Goal: Obtain resource: Download file/media

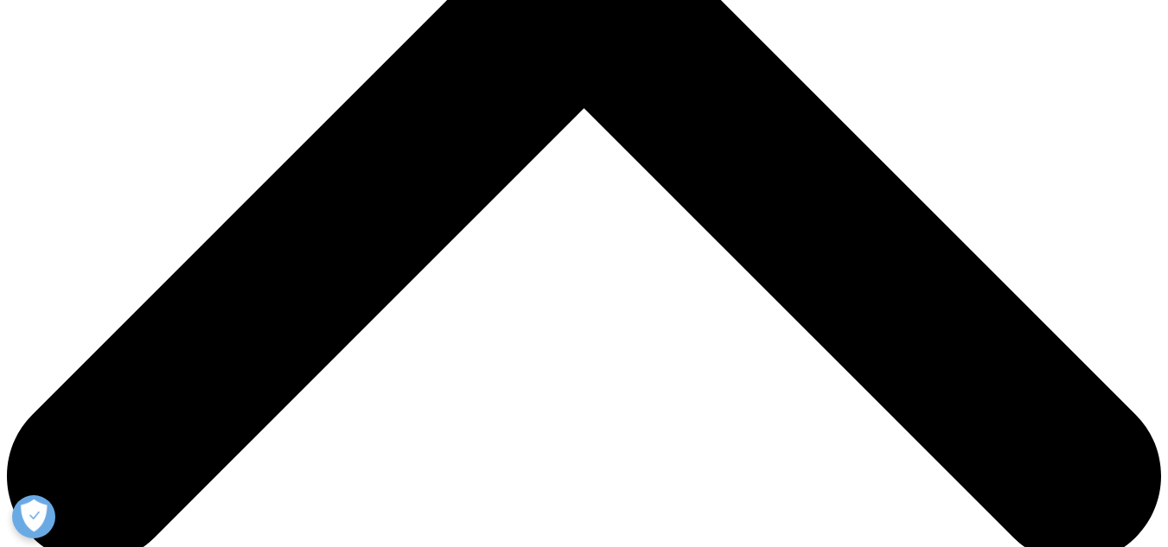
scroll to position [629, 0]
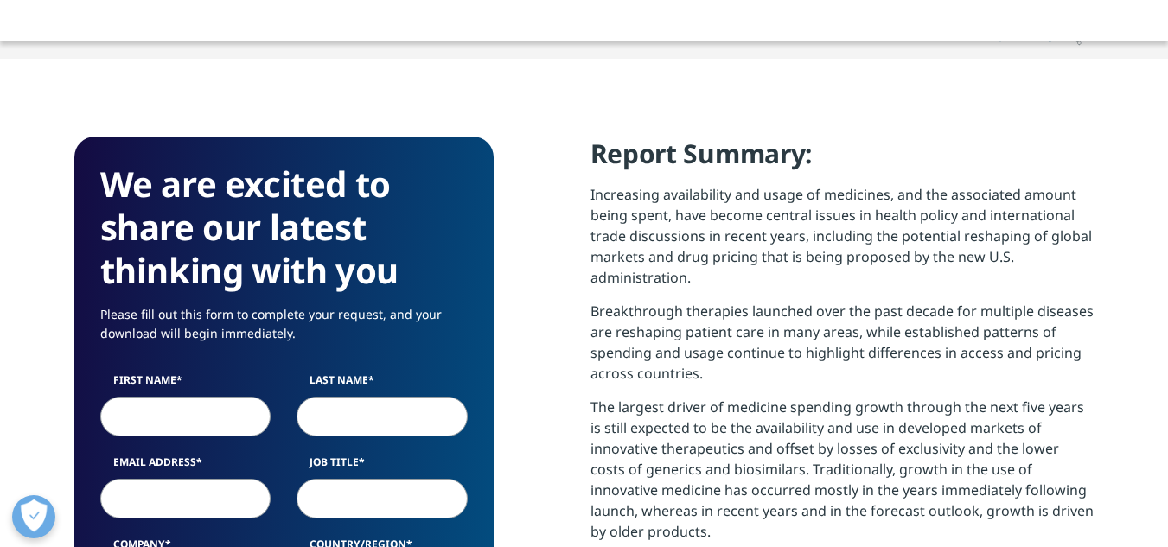
click at [147, 409] on input "First Name" at bounding box center [185, 417] width 171 height 40
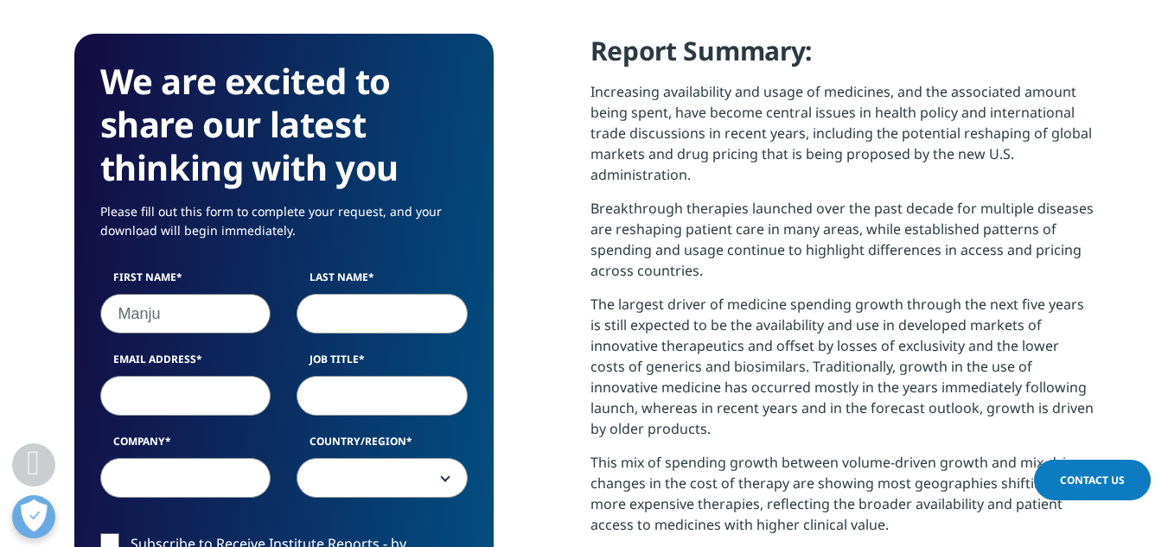
scroll to position [771, 0]
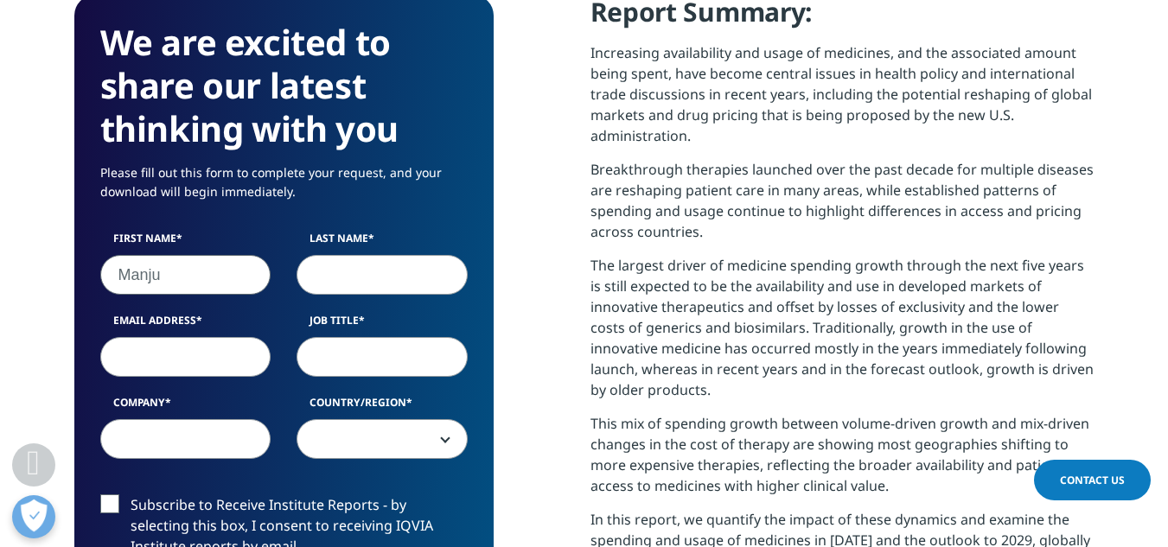
type input "Manju"
click at [361, 274] on input "Last Name" at bounding box center [382, 275] width 171 height 40
type input "Dhami"
select select "India"
click at [215, 365] on input "Email Address" at bounding box center [185, 357] width 171 height 40
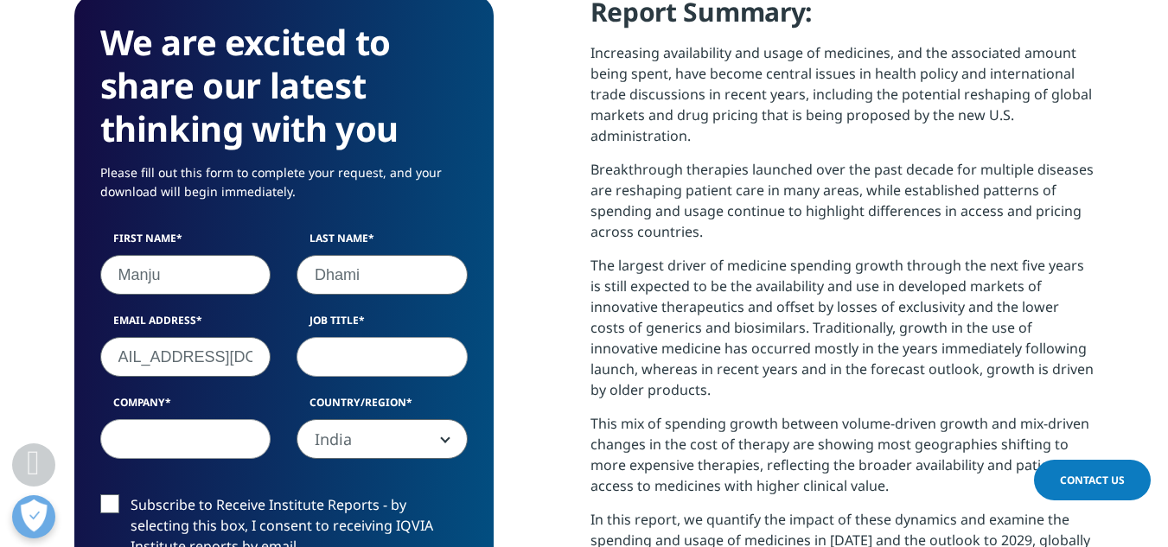
scroll to position [0, 41]
type input "[EMAIL_ADDRESS][DOMAIN_NAME]"
click at [340, 370] on input "Job Title" at bounding box center [382, 357] width 171 height 40
type input "Self Employed"
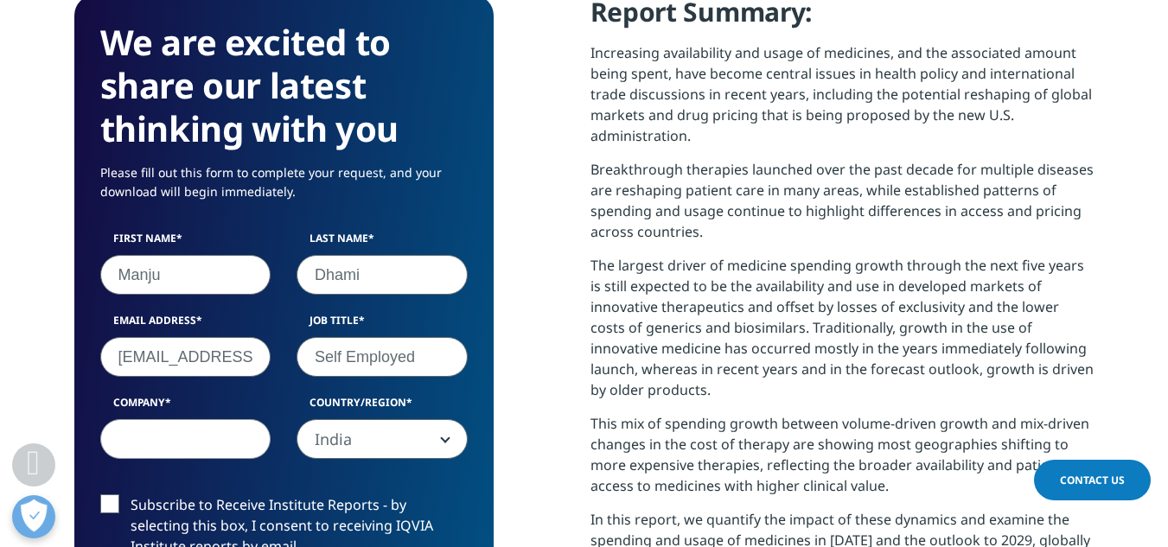
click at [199, 436] on input "Company" at bounding box center [185, 439] width 171 height 40
drag, startPoint x: 421, startPoint y: 360, endPoint x: 312, endPoint y: 358, distance: 109.0
click at [312, 358] on input "Self Employed" at bounding box center [382, 357] width 171 height 40
click at [169, 445] on input "Company" at bounding box center [185, 439] width 171 height 40
paste input "Self Employed"
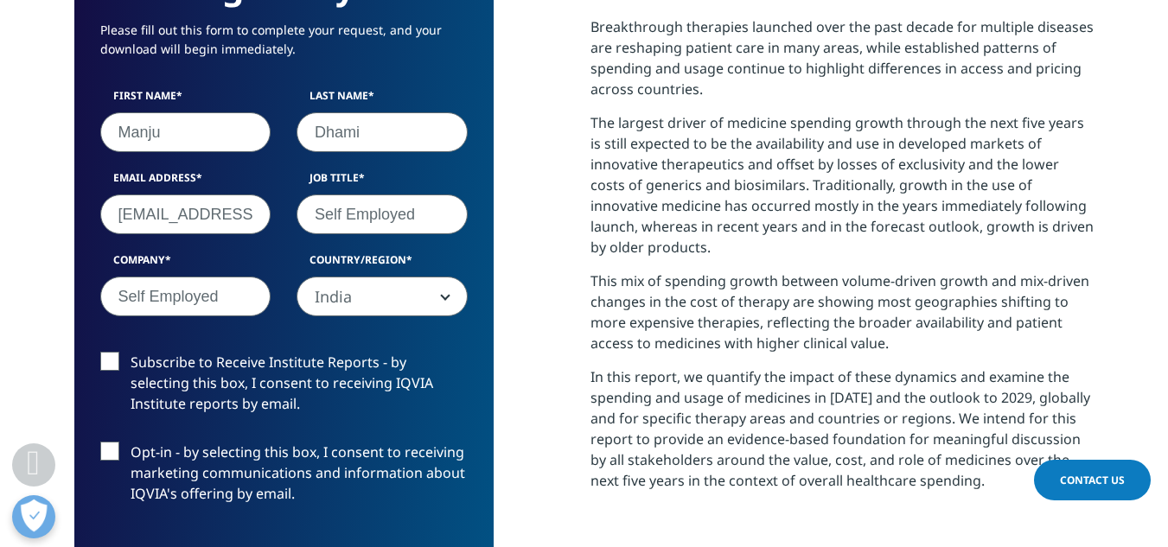
scroll to position [925, 0]
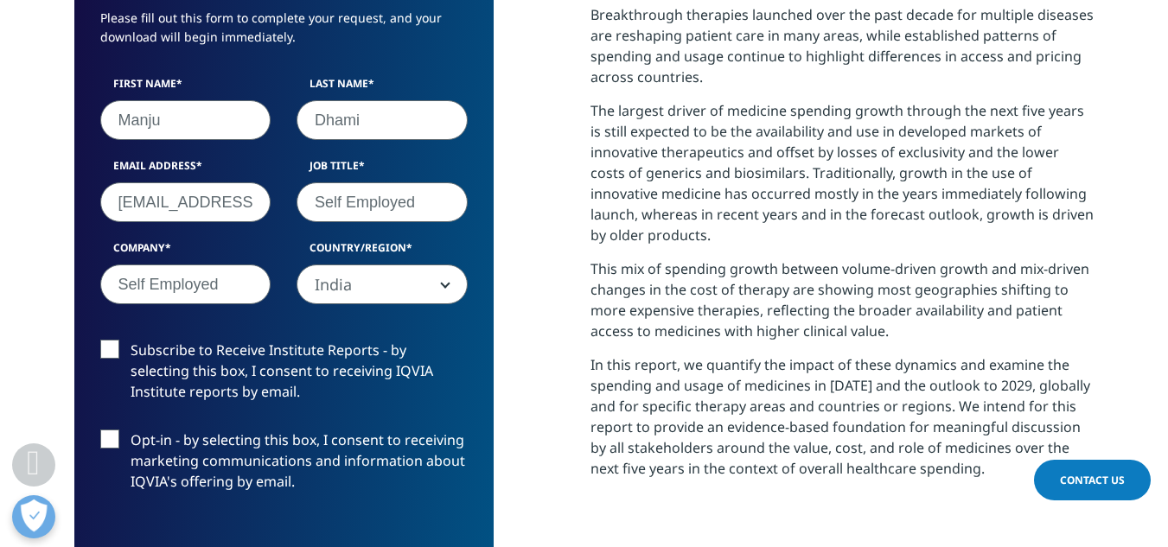
type input "Self Employed"
click at [113, 346] on label "Subscribe to Receive Institute Reports - by selecting this box, I consent to re…" at bounding box center [284, 376] width 368 height 72
click at [131, 340] on input "Subscribe to Receive Institute Reports - by selecting this box, I consent to re…" at bounding box center [131, 340] width 0 height 0
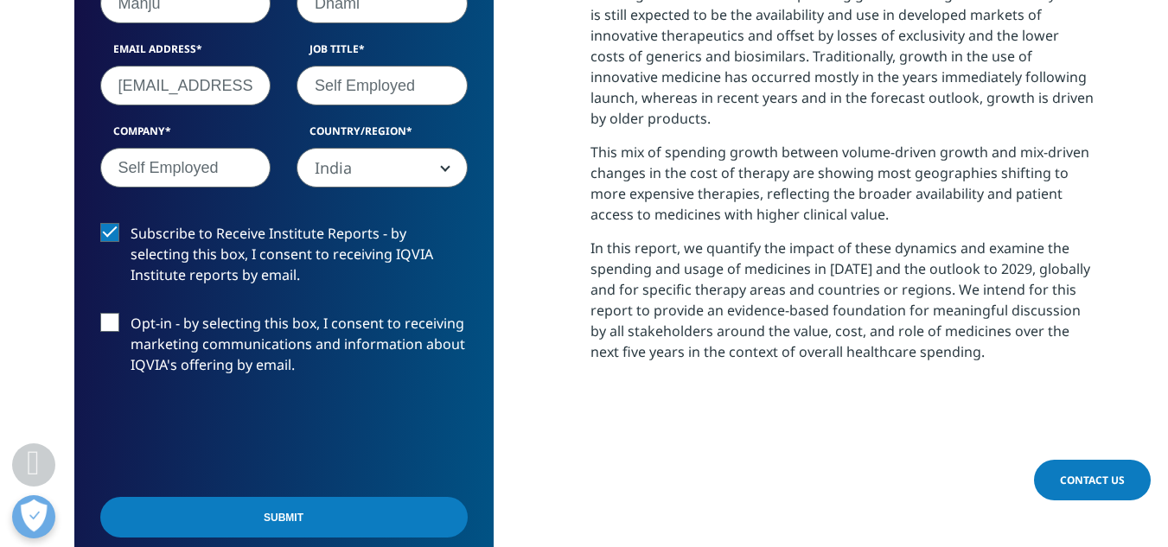
scroll to position [1055, 0]
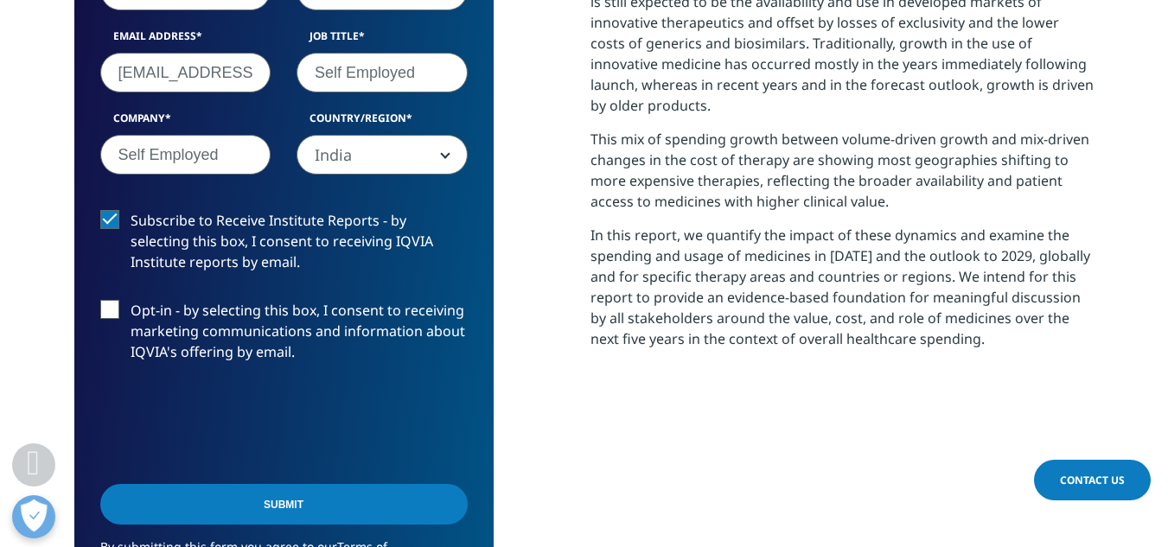
click at [116, 316] on label "Opt-in - by selecting this box, I consent to receiving marketing communications…" at bounding box center [284, 336] width 368 height 72
click at [131, 300] on input "Opt-in - by selecting this box, I consent to receiving marketing communications…" at bounding box center [131, 300] width 0 height 0
click at [288, 503] on input "Submit" at bounding box center [284, 504] width 368 height 41
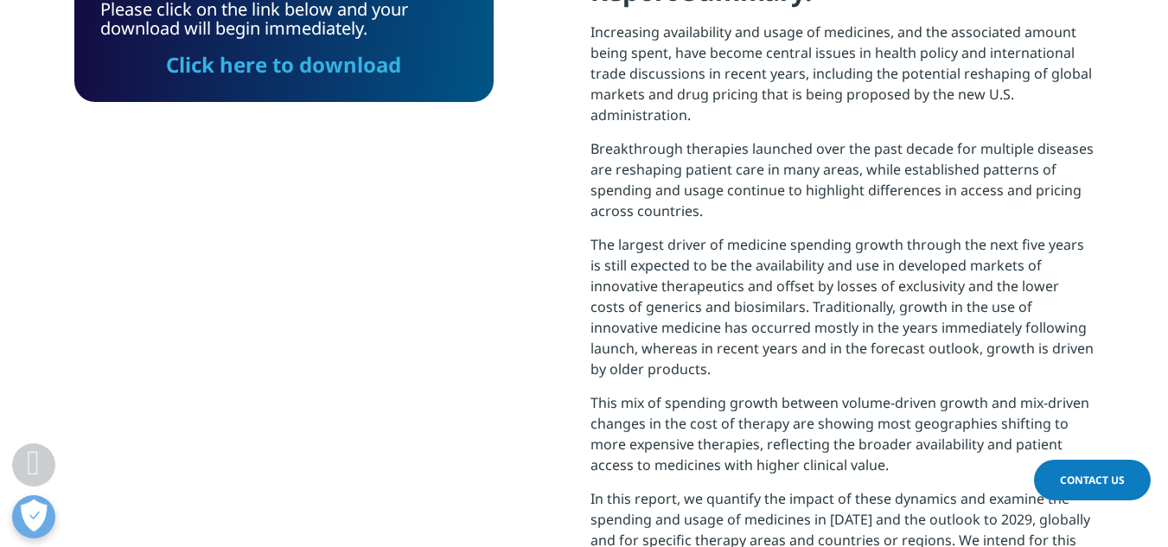
scroll to position [695, 1020]
drag, startPoint x: 273, startPoint y: 65, endPoint x: 845, endPoint y: 152, distance: 578.2
click at [273, 65] on link "Click here to download" at bounding box center [283, 64] width 235 height 29
